Goal: Task Accomplishment & Management: Use online tool/utility

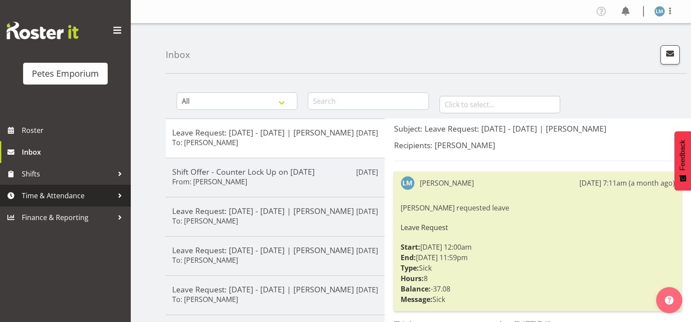
click at [33, 193] on span "Time & Attendance" at bounding box center [68, 195] width 92 height 13
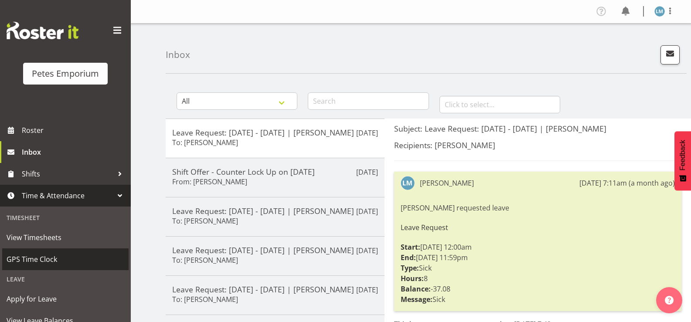
click at [50, 257] on span "GPS Time Clock" at bounding box center [66, 259] width 118 height 13
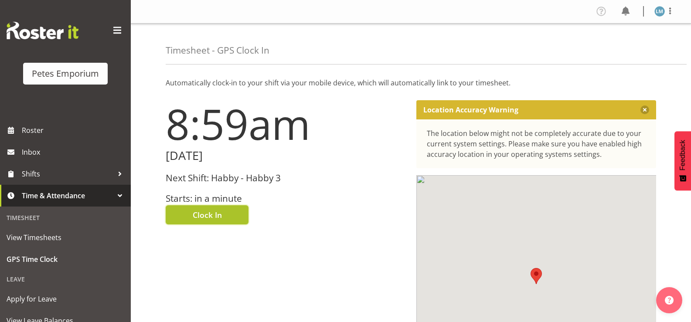
click at [229, 215] on button "Clock In" at bounding box center [207, 214] width 83 height 19
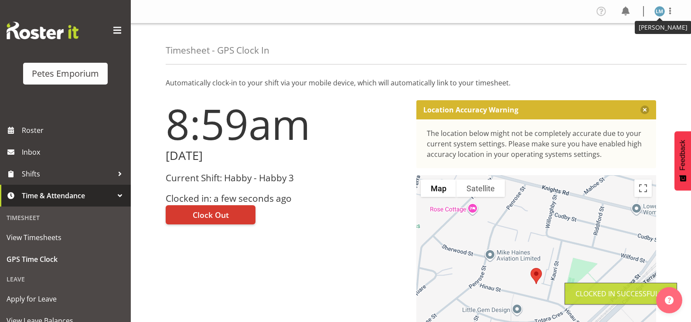
click at [658, 13] on img at bounding box center [659, 11] width 10 height 10
click at [616, 48] on link "Log Out" at bounding box center [634, 46] width 84 height 16
